Goal: Task Accomplishment & Management: Manage account settings

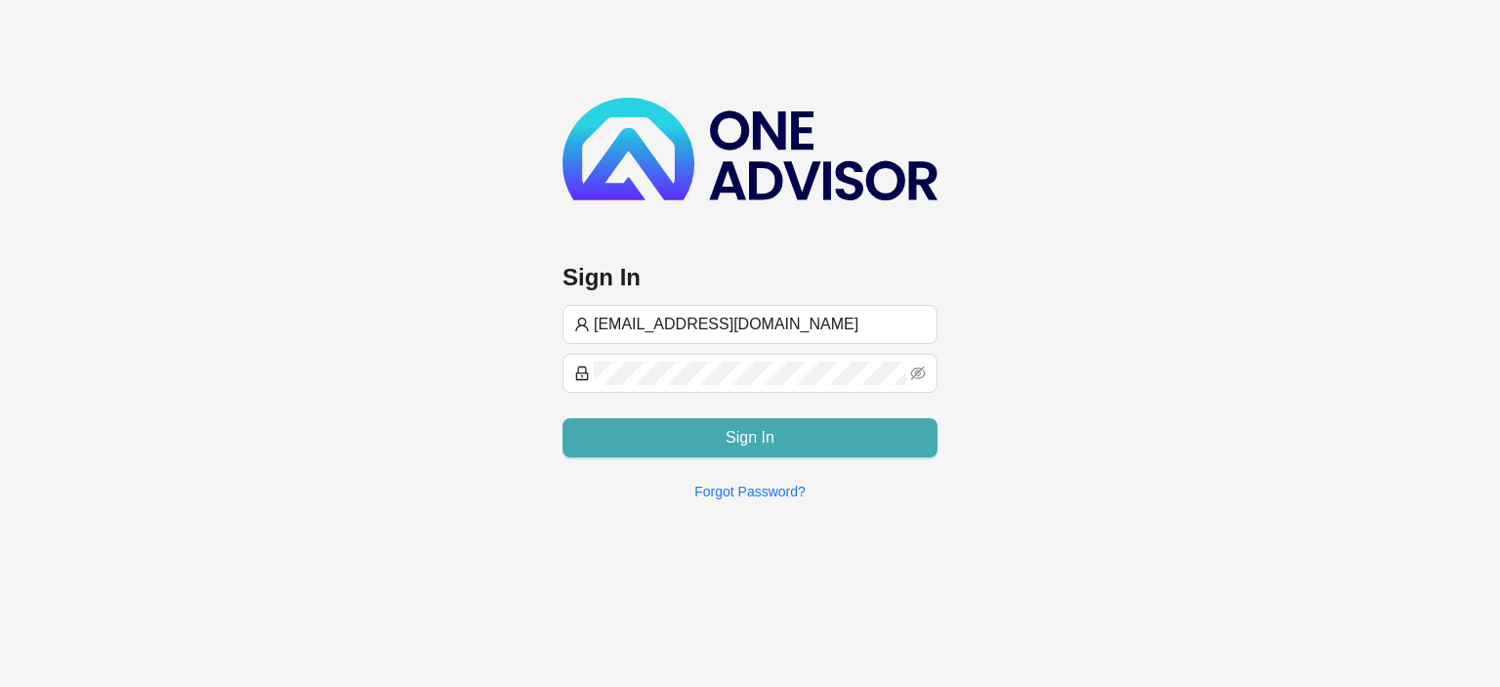
click at [701, 432] on button "Sign In" at bounding box center [750, 437] width 375 height 39
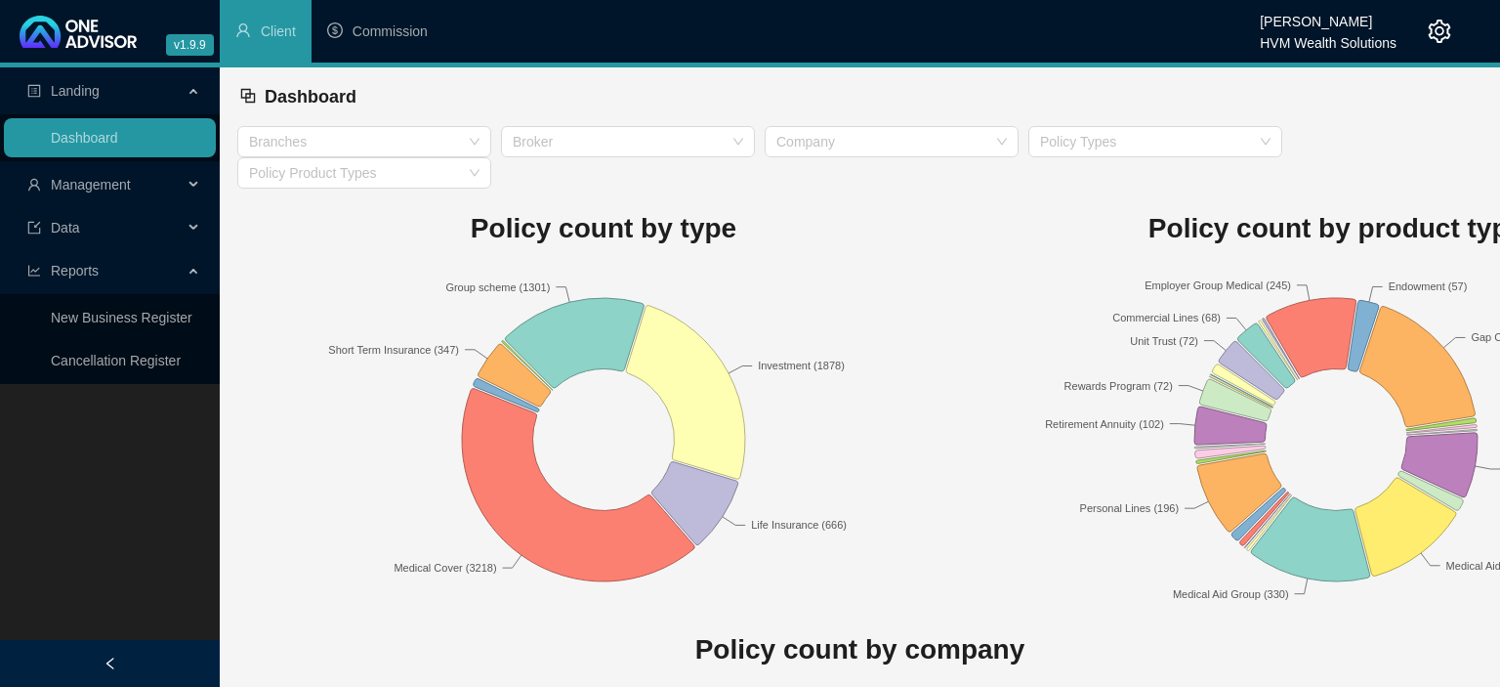
click at [88, 193] on span "Management" at bounding box center [104, 184] width 155 height 39
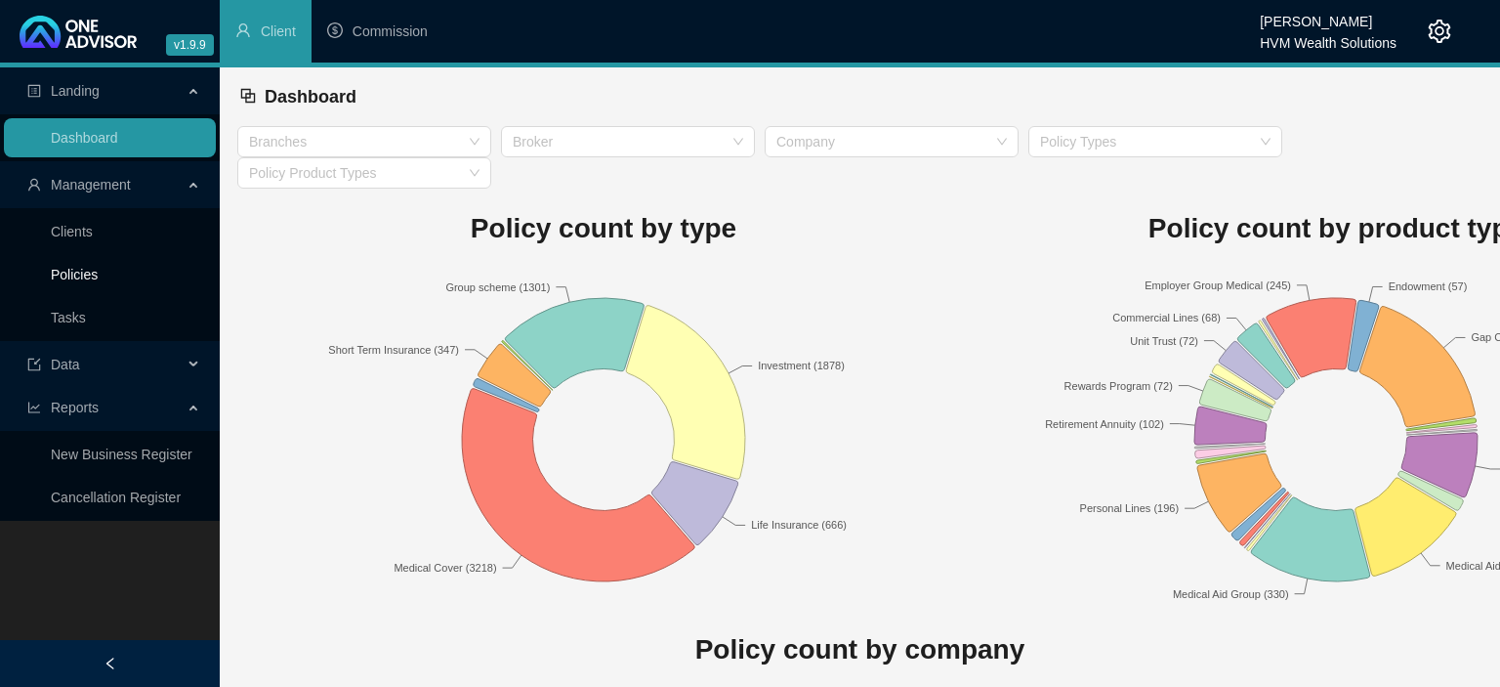
click at [81, 269] on link "Policies" at bounding box center [74, 275] width 47 height 16
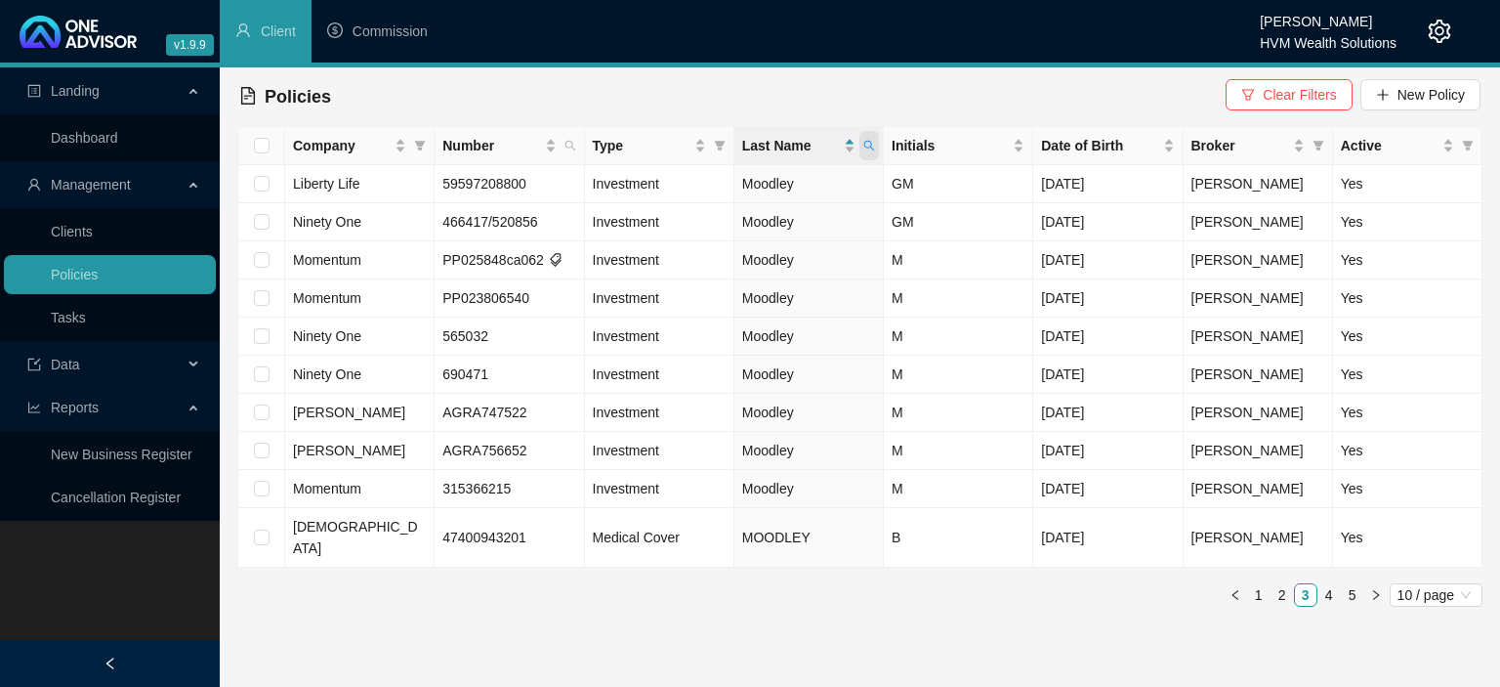
click at [862, 143] on span at bounding box center [870, 145] width 20 height 29
drag, startPoint x: 810, startPoint y: 195, endPoint x: 425, endPoint y: 155, distance: 386.9
click at [688, 172] on input "Moodley" at bounding box center [780, 187] width 184 height 31
type input "van heerden"
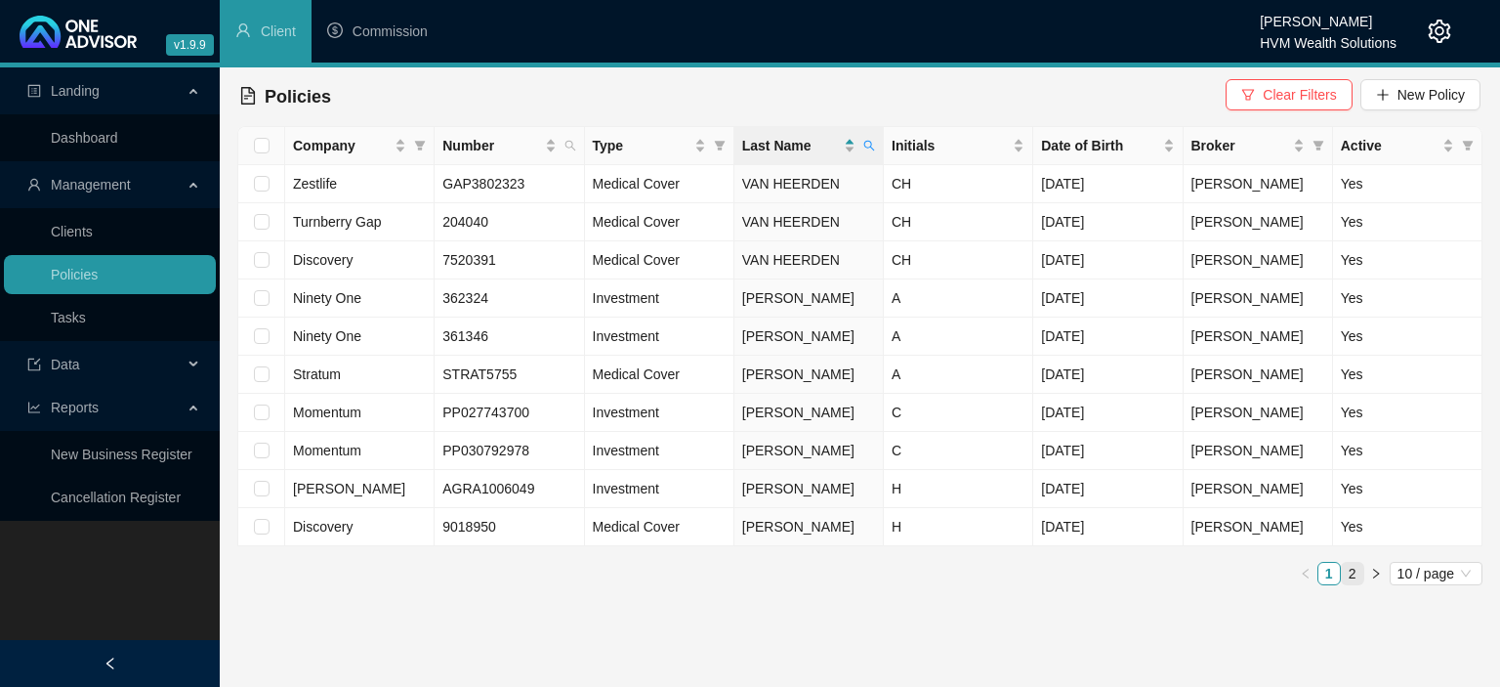
click at [1351, 565] on link "2" at bounding box center [1352, 573] width 21 height 21
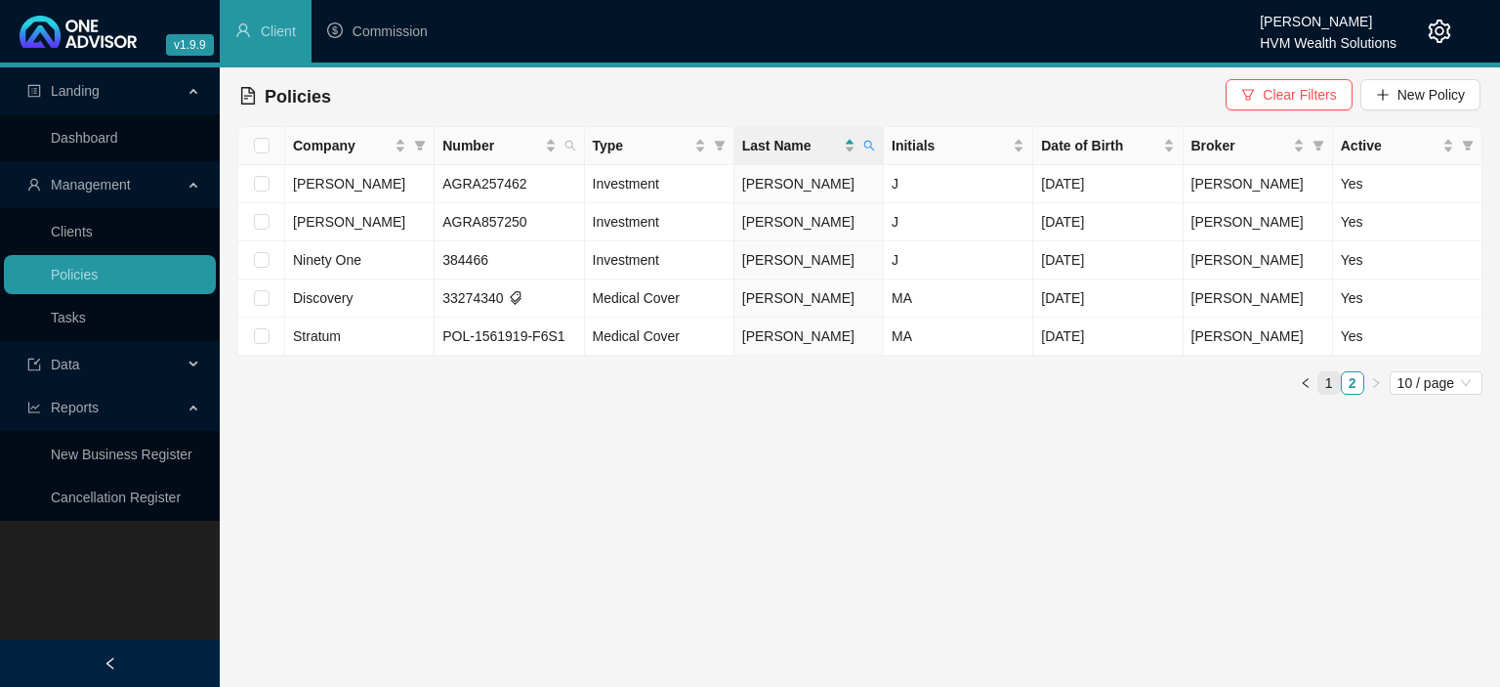
click at [1325, 387] on link "1" at bounding box center [1329, 382] width 21 height 21
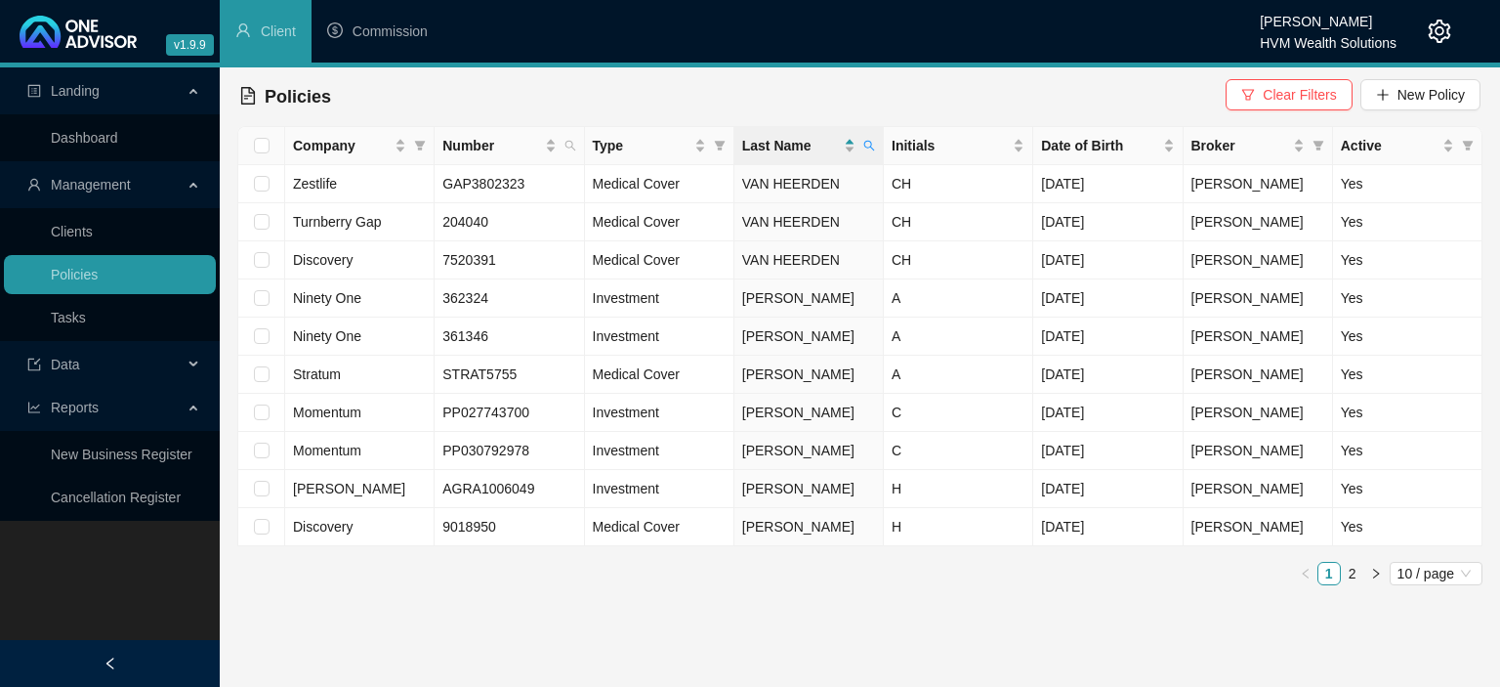
click at [1443, 33] on icon "setting" at bounding box center [1440, 31] width 22 height 23
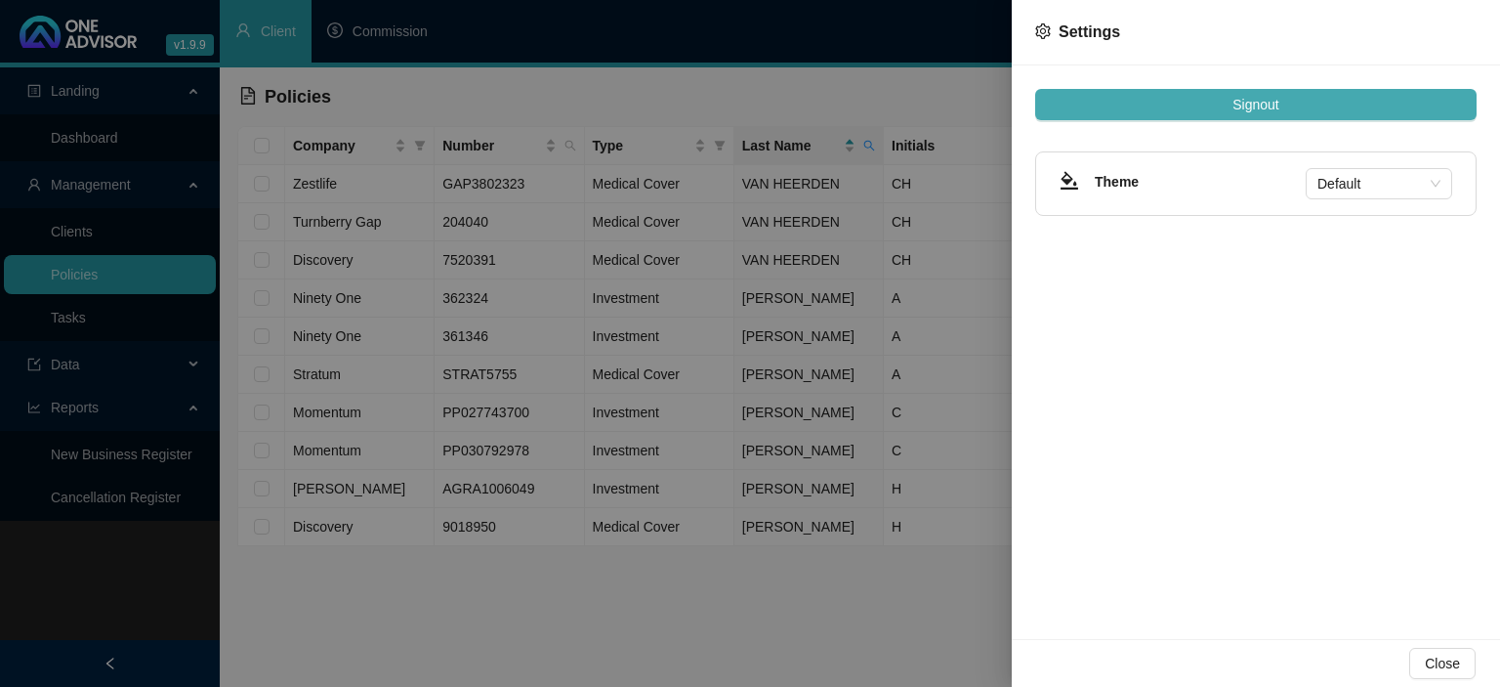
click at [1303, 104] on button "Signout" at bounding box center [1255, 104] width 441 height 31
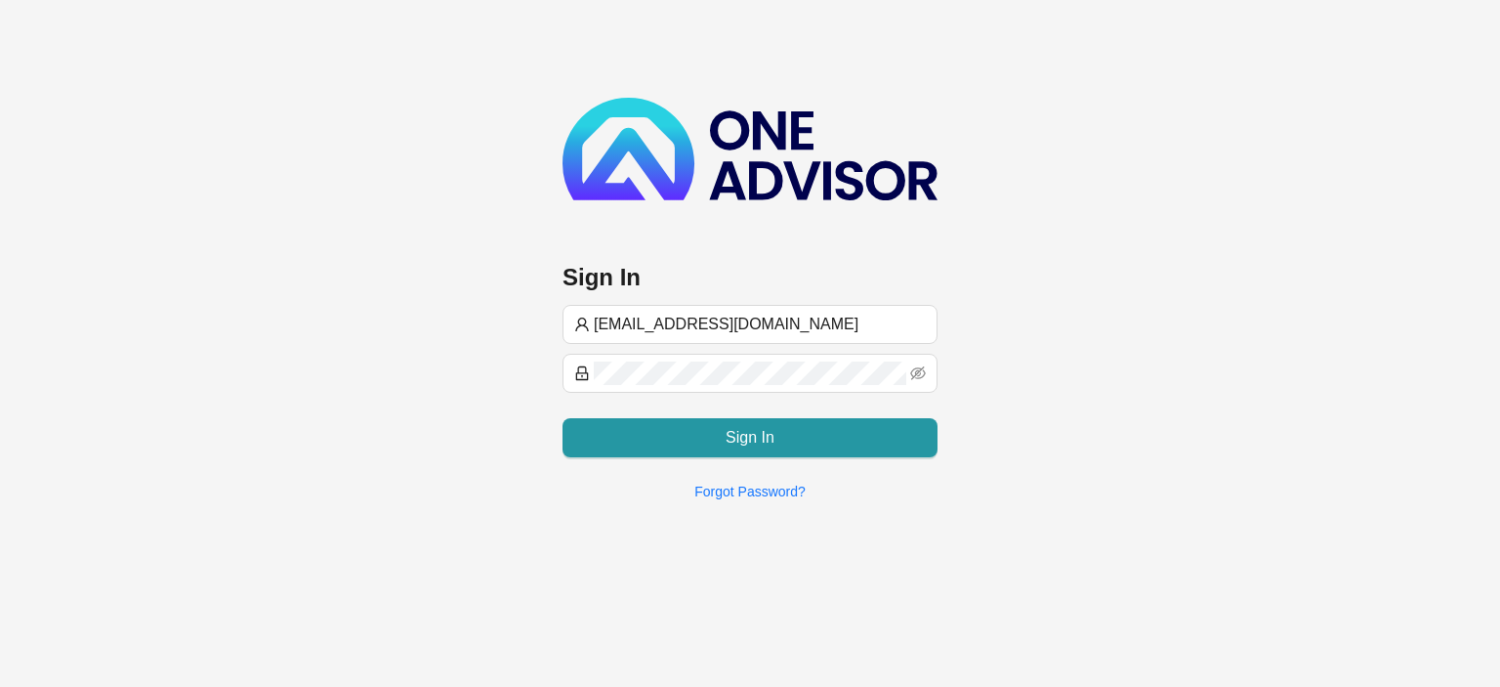
type input "[EMAIL_ADDRESS][DOMAIN_NAME]"
